Goal: Check status: Check status

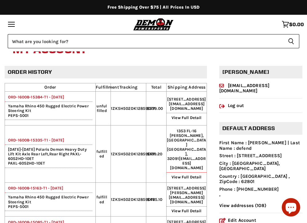
click at [37, 139] on link "ORD-16008-15335-T1 - [DATE]" at bounding box center [34, 140] width 59 height 5
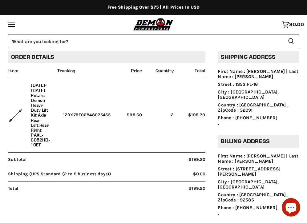
scroll to position [58, 0]
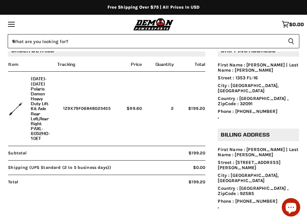
click at [90, 108] on td "1Z9X79F06848025455" at bounding box center [84, 109] width 54 height 74
copy td "1Z9X79F06848025455"
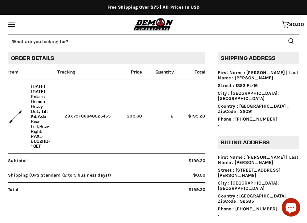
scroll to position [49, 0]
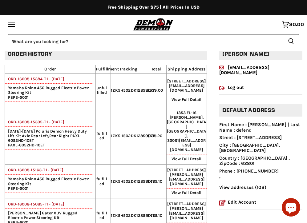
click at [39, 81] on link "ORD-16008-15384-T1 - 03 Sep, 2025" at bounding box center [34, 79] width 59 height 5
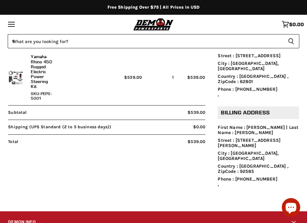
scroll to position [121, 0]
